Goal: Task Accomplishment & Management: Manage account settings

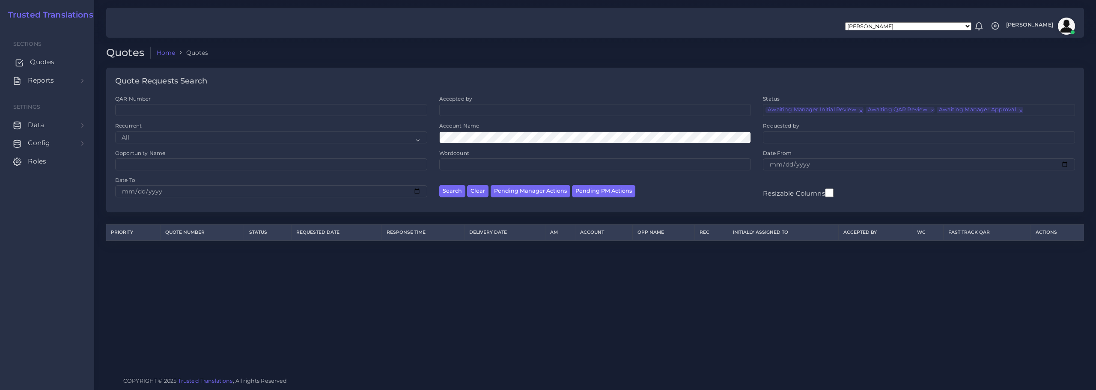
click at [37, 58] on span "Quotes" at bounding box center [42, 61] width 24 height 9
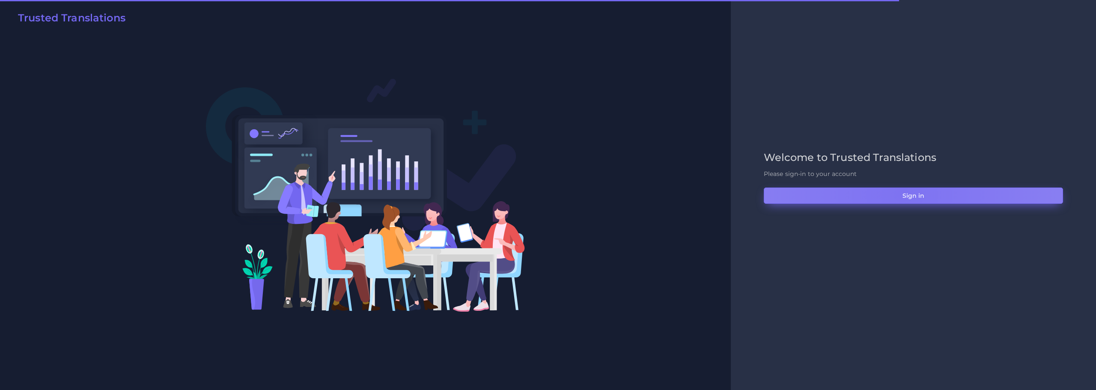
click at [901, 194] on button "Sign in" at bounding box center [912, 195] width 299 height 16
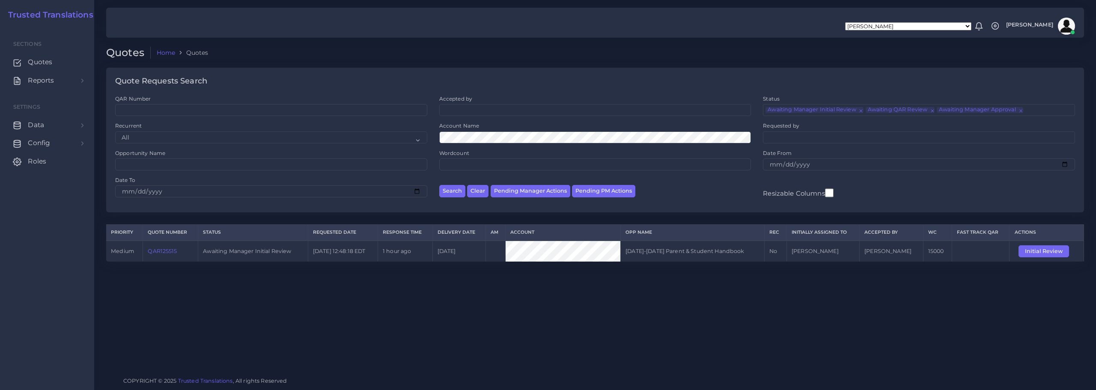
click at [166, 249] on link "QAR125515" at bounding box center [162, 251] width 29 height 6
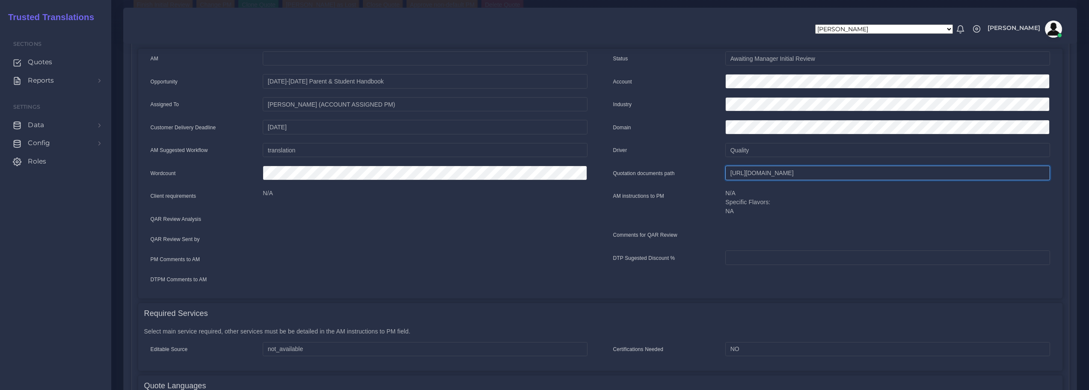
scroll to position [0, 282]
drag, startPoint x: 732, startPoint y: 173, endPoint x: 1092, endPoint y: 169, distance: 359.9
click at [1089, 169] on html "Aldana Resuche Alejandro Zuluaga Ana Romero Ana Whitby PM Anabella Garcia Anais…" at bounding box center [544, 67] width 1089 height 390
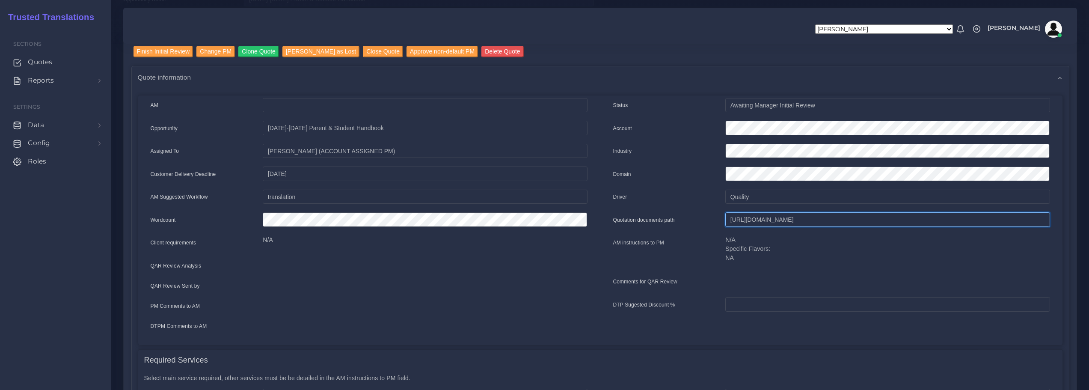
scroll to position [0, 0]
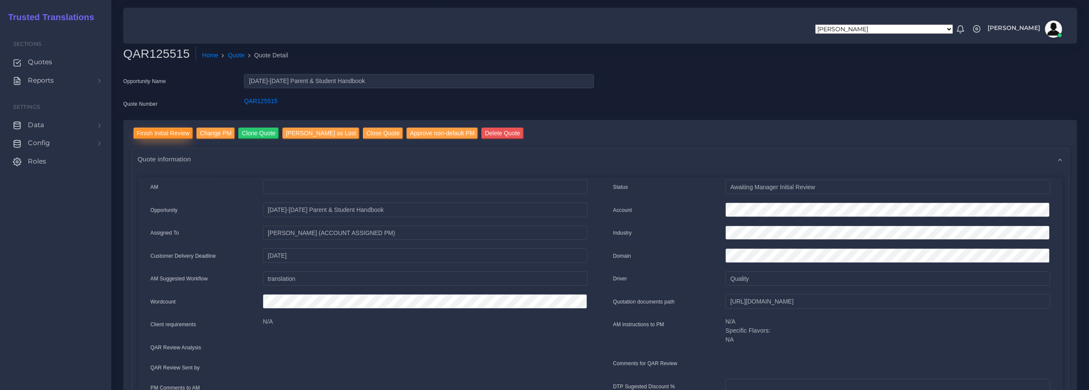
click at [170, 131] on input "Finish Initial Review" at bounding box center [164, 134] width 60 height 12
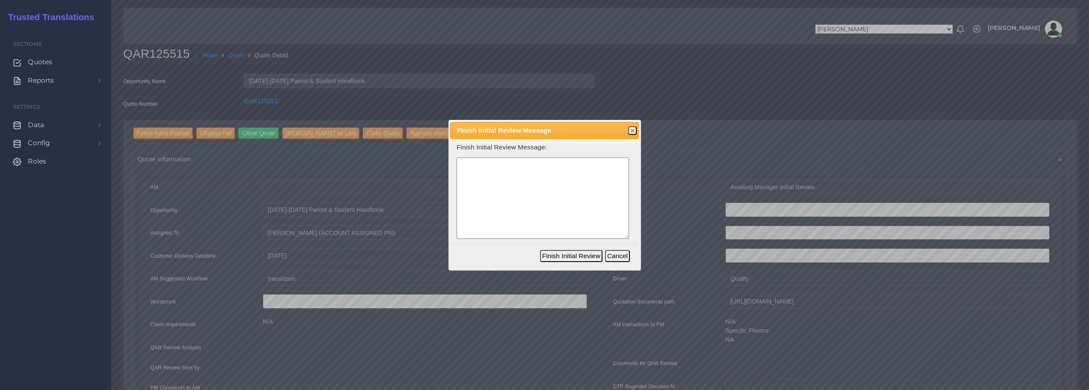
click at [508, 202] on textarea at bounding box center [543, 198] width 172 height 82
drag, startPoint x: 549, startPoint y: 175, endPoint x: 559, endPoint y: 177, distance: 10.8
click at [559, 177] on textarea "Native file in MS Word made accessible (508 compliant) being this content from …" at bounding box center [543, 198] width 172 height 82
click at [546, 172] on textarea "Native file in MS Word made accessible (508 compliant) being this content for t…" at bounding box center [543, 198] width 172 height 82
click at [528, 186] on textarea "Native file in MS Word made accessible (508 compliant) being this content devel…" at bounding box center [543, 198] width 172 height 82
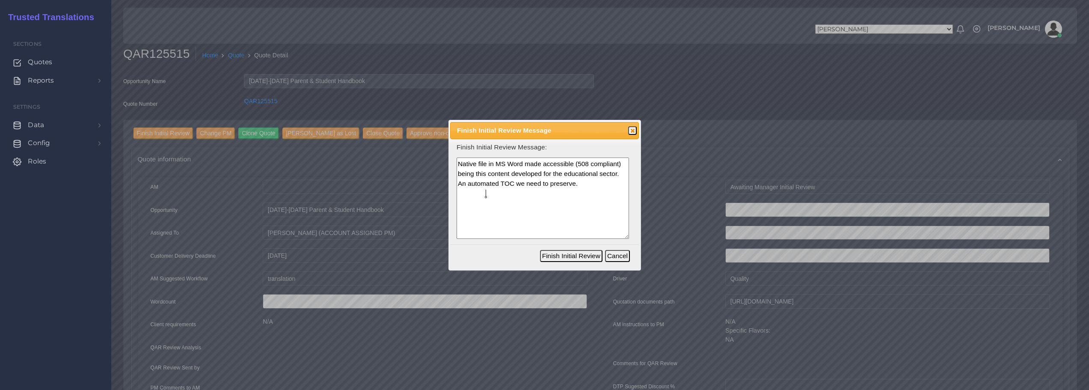
type textarea "Native file in MS Word made accessible (508 compliant) being this content devel…"
click at [579, 255] on button "Finish Initial Review" at bounding box center [571, 256] width 62 height 12
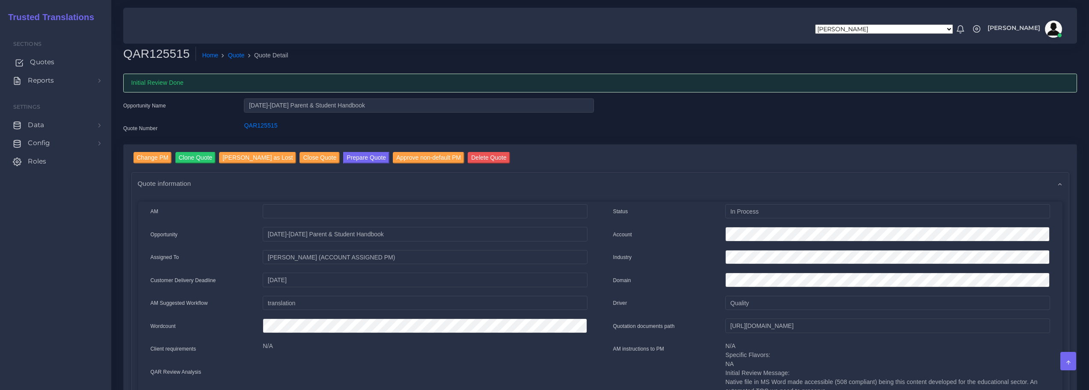
click at [37, 62] on span "Quotes" at bounding box center [42, 61] width 24 height 9
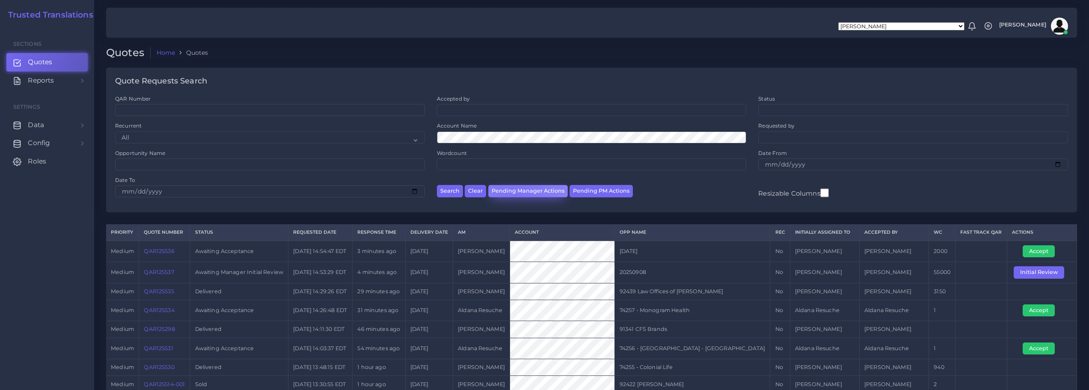
click at [515, 195] on button "Pending Manager Actions" at bounding box center [528, 191] width 80 height 12
select select "awaiting_manager_initial_review"
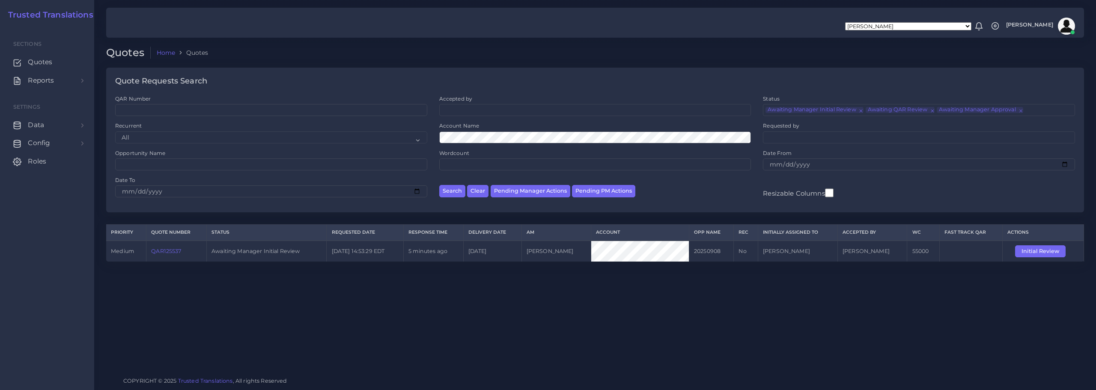
click at [160, 250] on link "QAR125537" at bounding box center [166, 251] width 30 height 6
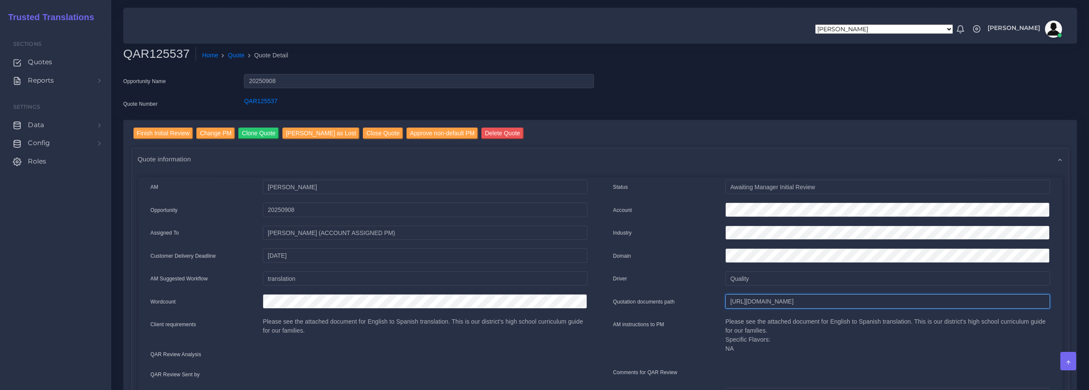
scroll to position [0, 281]
drag, startPoint x: 731, startPoint y: 302, endPoint x: 956, endPoint y: 283, distance: 226.7
click at [161, 133] on input "Finish Initial Review" at bounding box center [164, 134] width 60 height 12
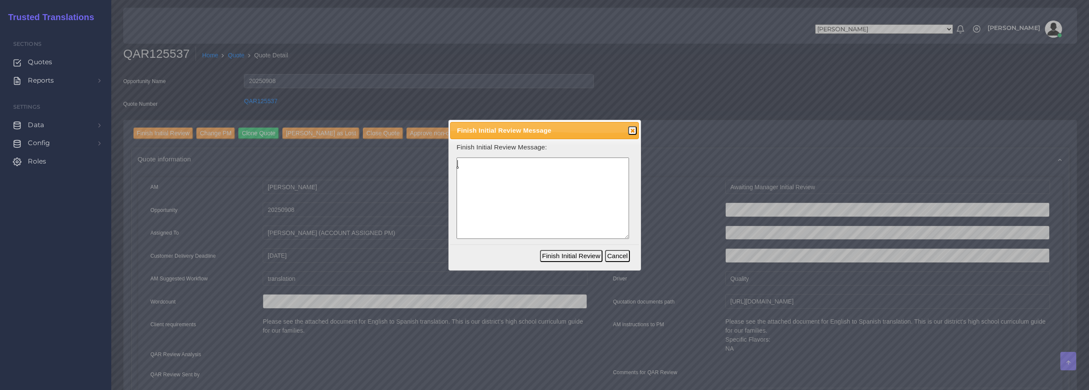
click at [578, 203] on textarea at bounding box center [543, 198] width 172 height 82
click at [560, 180] on textarea "MS Word native source plus an accessible (508 compliant) PDF. There is the logo…" at bounding box center [543, 198] width 172 height 82
click at [0, 0] on lt-em "well-prepared" at bounding box center [0, 0] width 0 height 0
click at [503, 198] on textarea "MS Word native source plus an accessible (508 compliant) PDF. There is the logo…" at bounding box center [543, 198] width 172 height 82
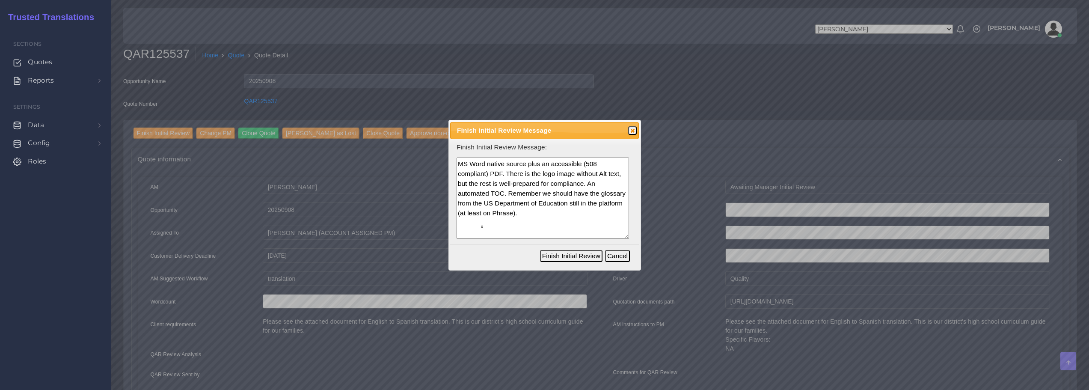
type textarea "MS Word native source plus an accessible (508 compliant) PDF. There is the logo…"
click at [570, 255] on button "Finish Initial Review" at bounding box center [571, 256] width 62 height 12
